Goal: Transaction & Acquisition: Obtain resource

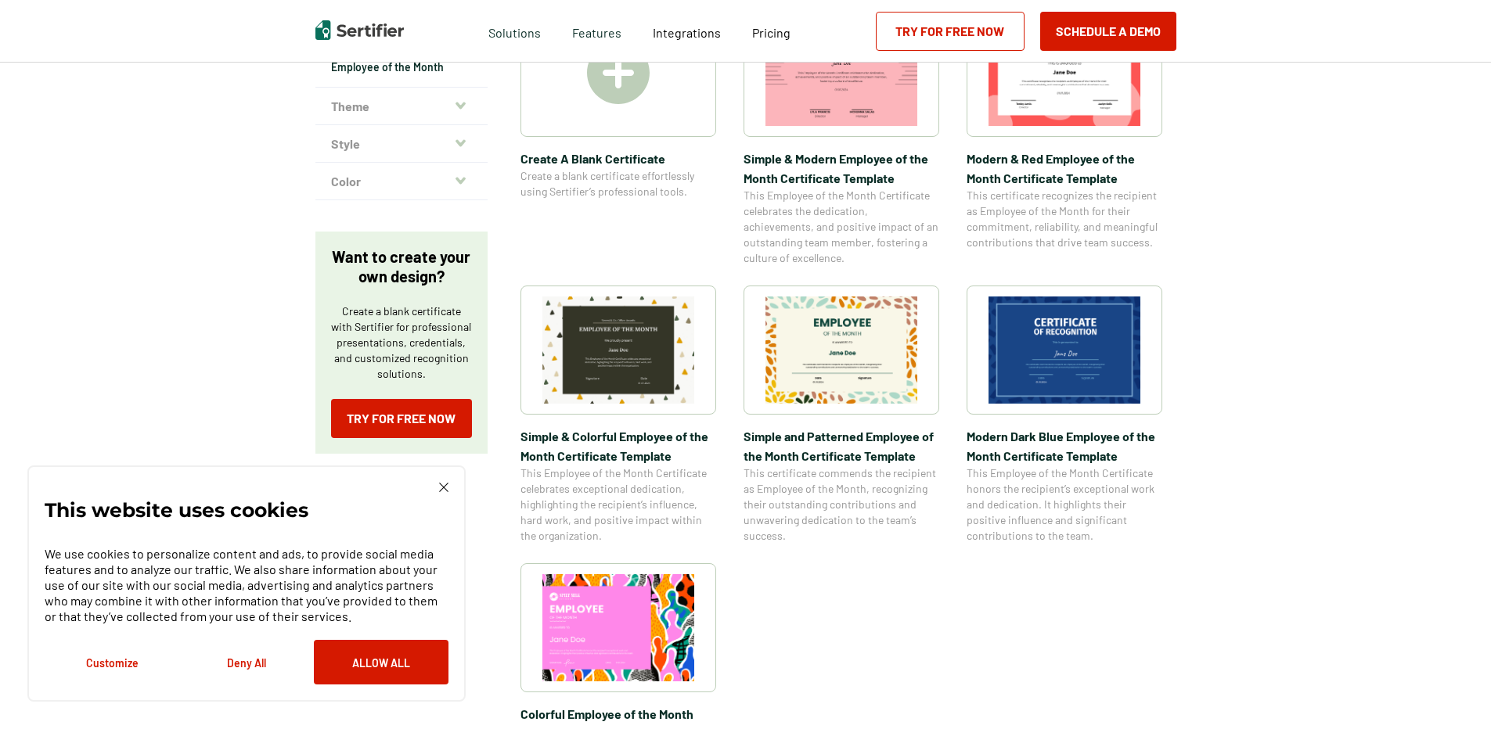
scroll to position [391, 0]
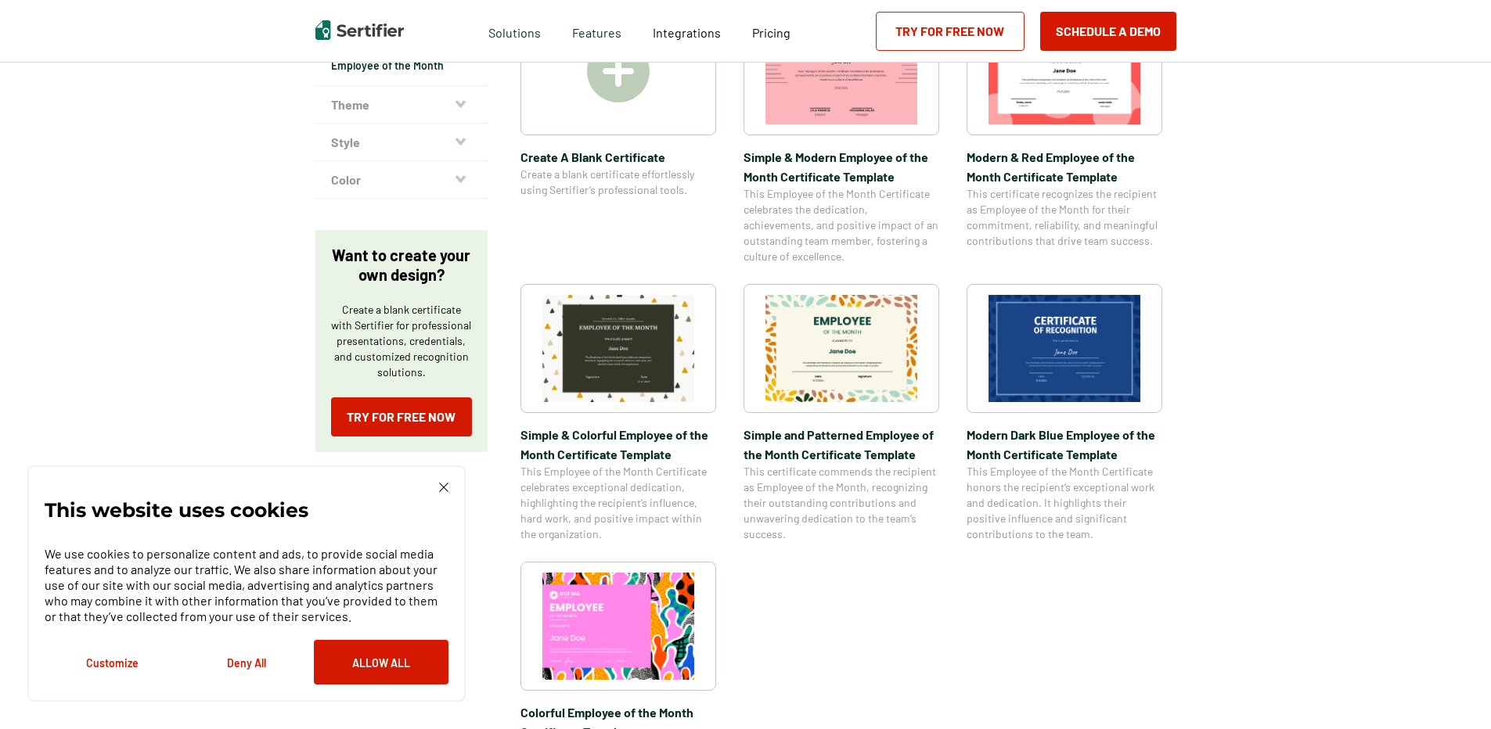
drag, startPoint x: 410, startPoint y: 653, endPoint x: 423, endPoint y: 651, distance: 12.6
click at [410, 653] on button "Allow All" at bounding box center [381, 662] width 135 height 45
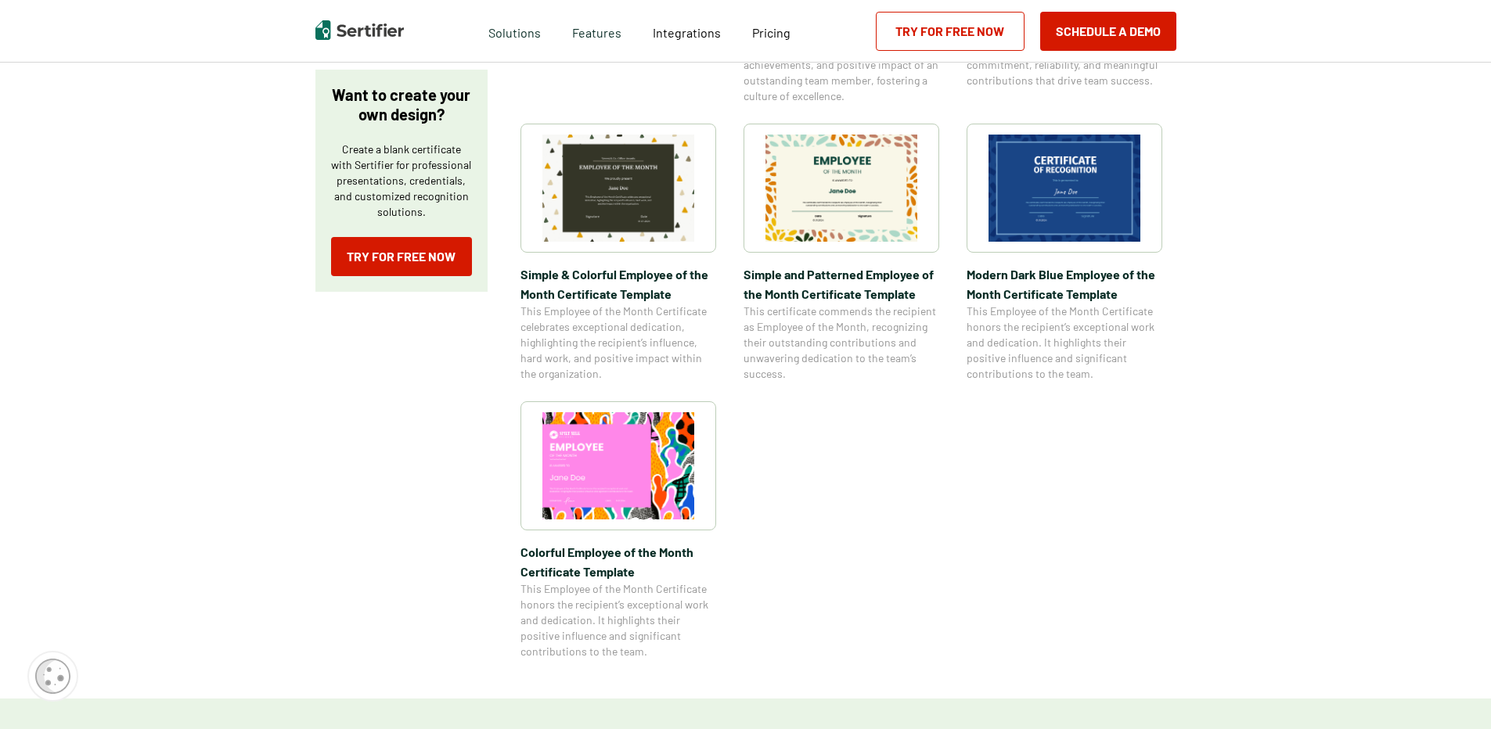
scroll to position [548, 0]
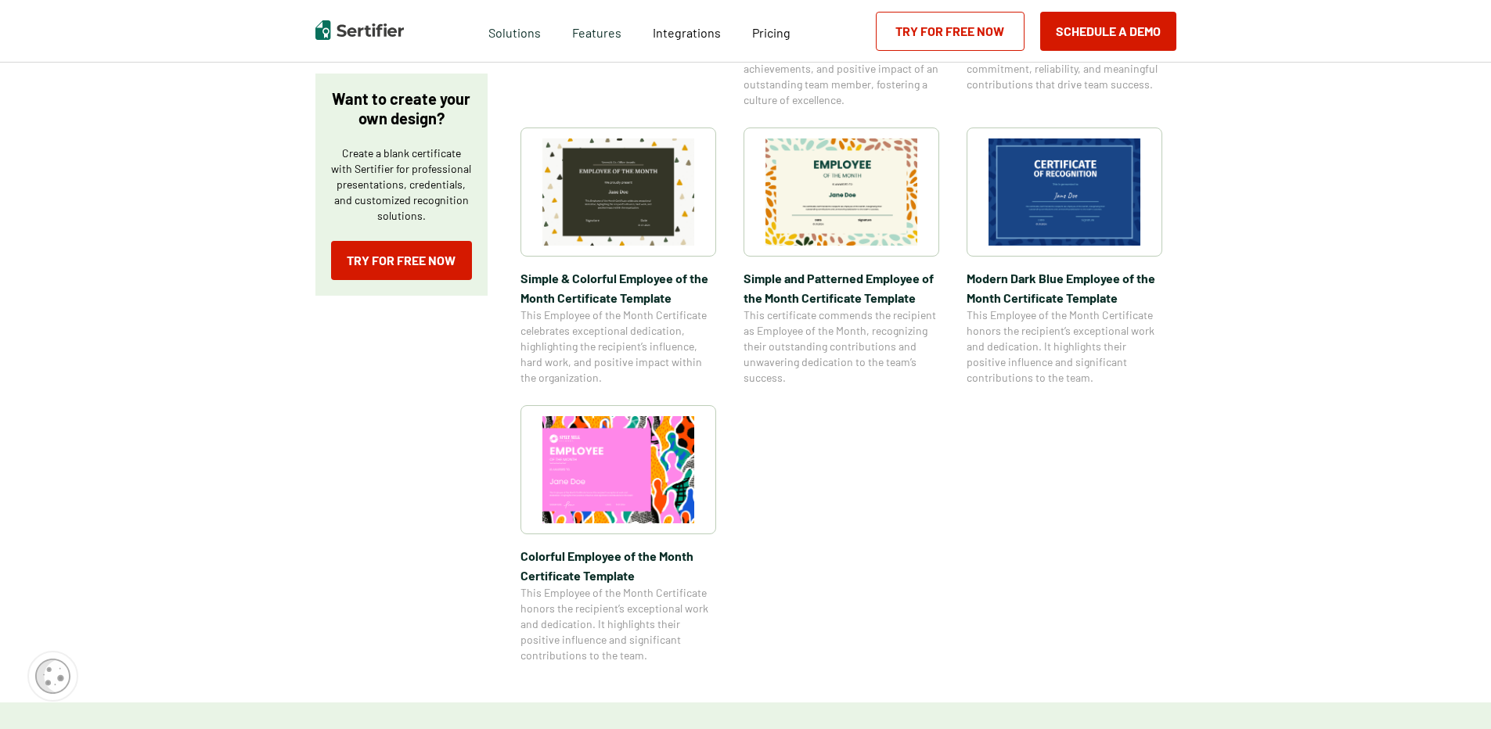
click at [862, 237] on img at bounding box center [841, 192] width 152 height 107
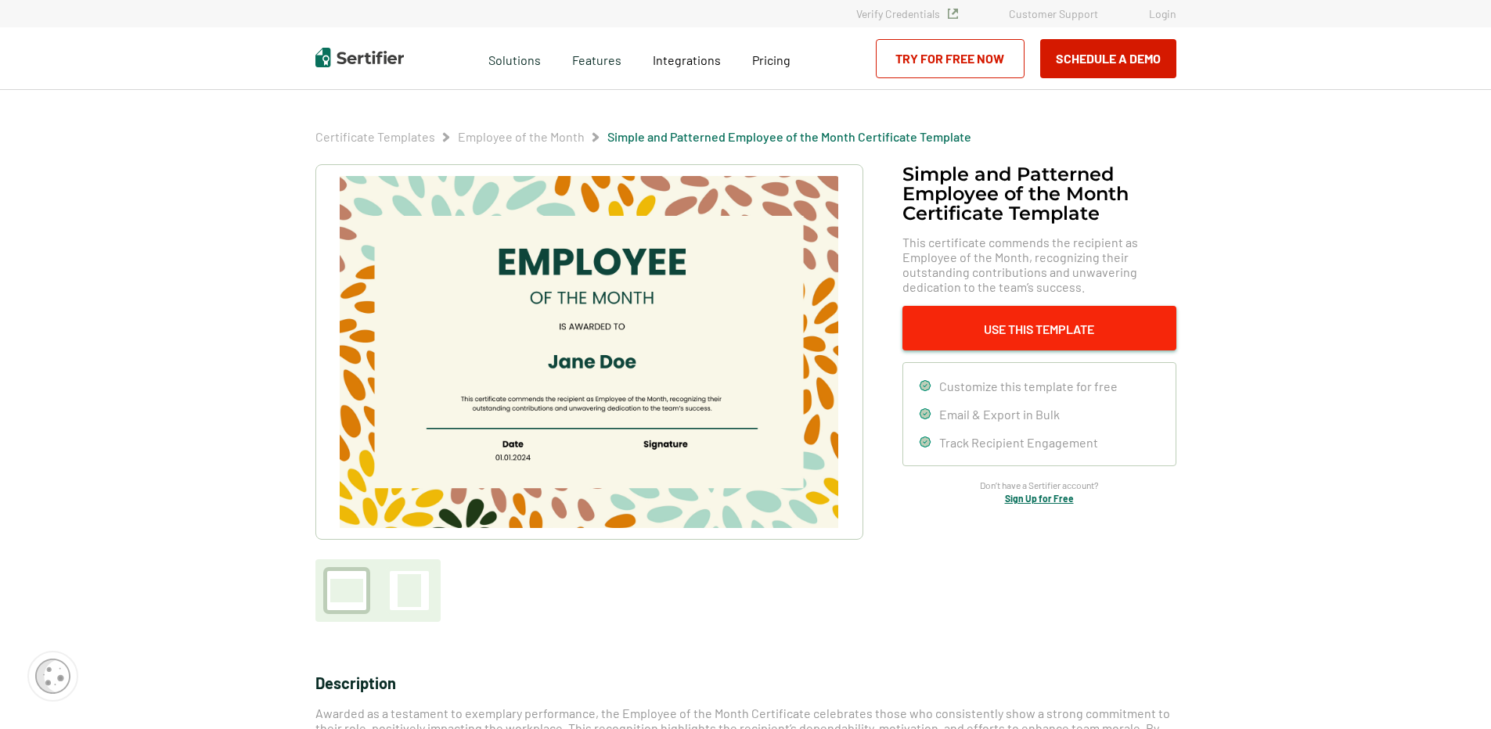
click at [992, 319] on button "Use This Template" at bounding box center [1039, 328] width 274 height 45
click at [992, 56] on link "Try for Free Now" at bounding box center [950, 58] width 149 height 39
